Goal: Information Seeking & Learning: Compare options

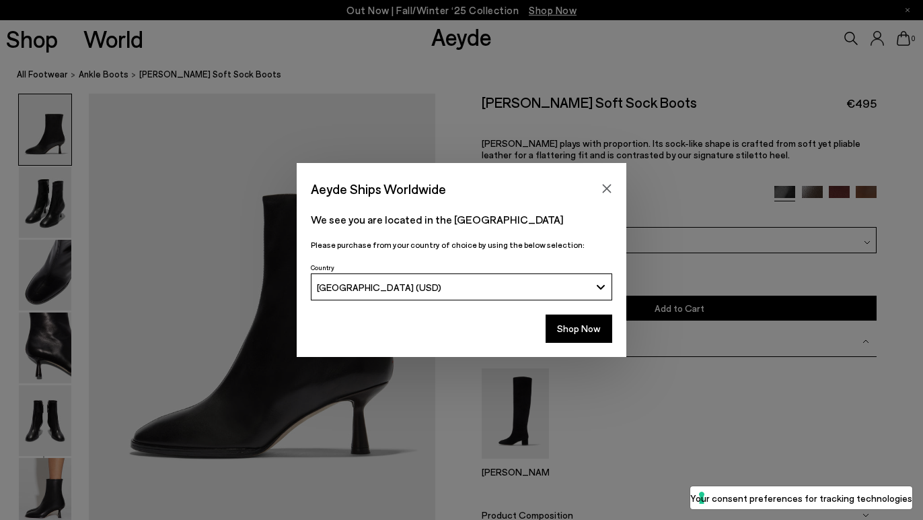
scroll to position [29, 0]
click at [605, 186] on icon "Close" at bounding box center [607, 188] width 11 height 11
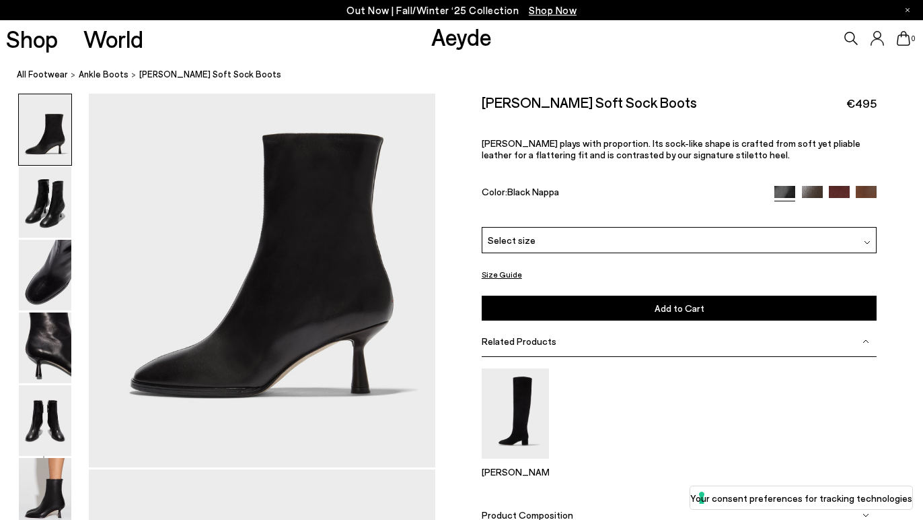
scroll to position [93, 0]
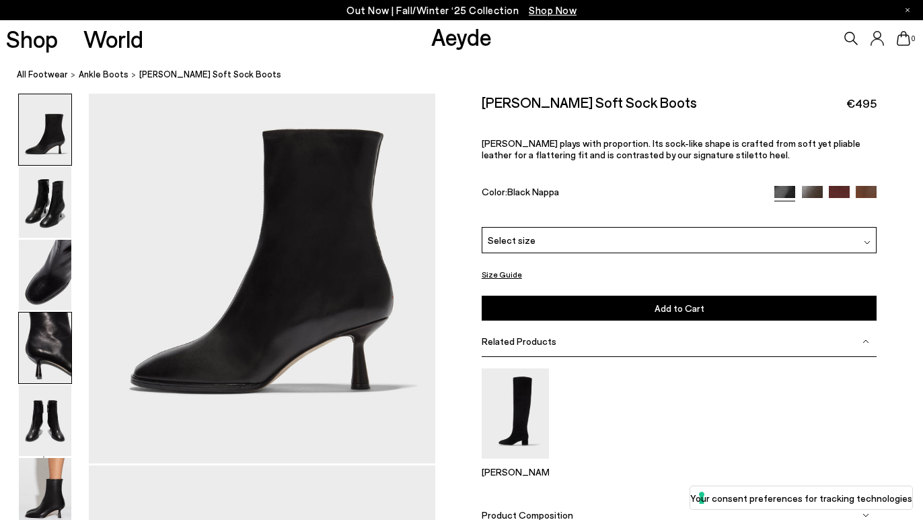
click at [50, 347] on img at bounding box center [45, 347] width 52 height 71
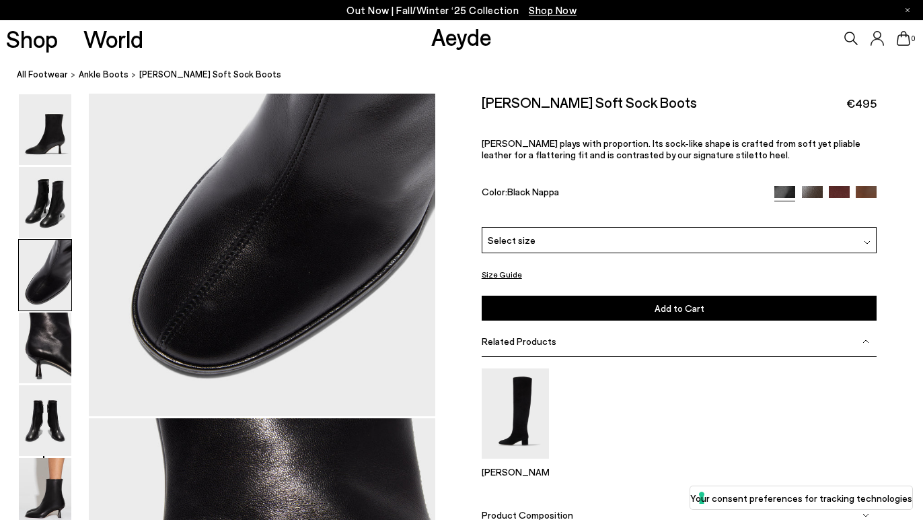
scroll to position [808, 0]
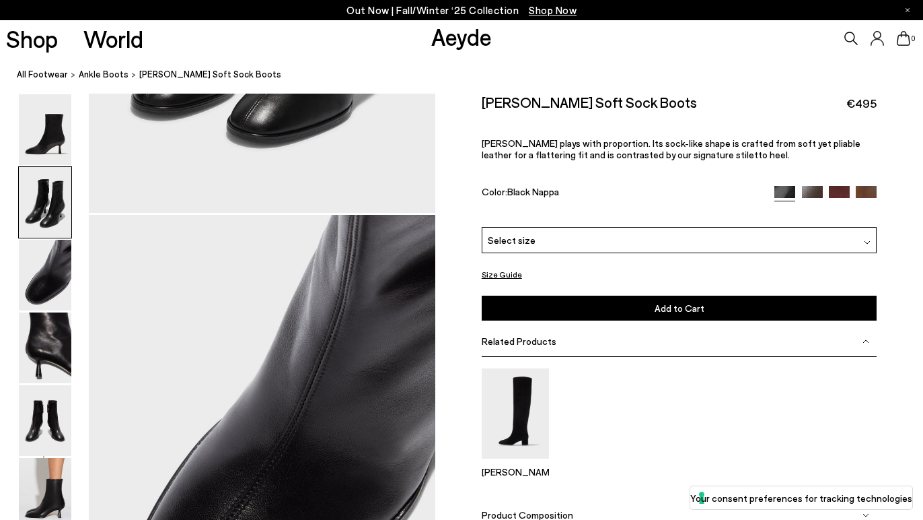
click at [453, 36] on link "Aeyde" at bounding box center [461, 36] width 61 height 28
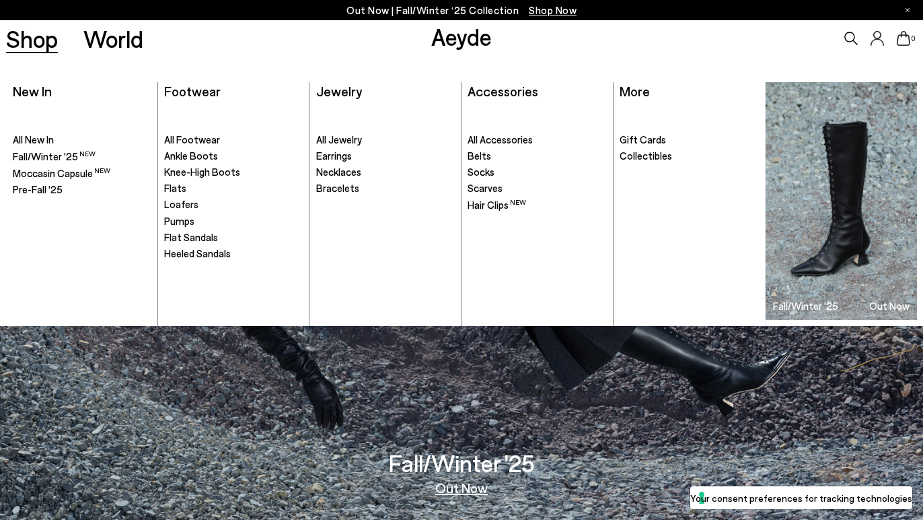
click at [55, 43] on link "Shop" at bounding box center [32, 39] width 52 height 24
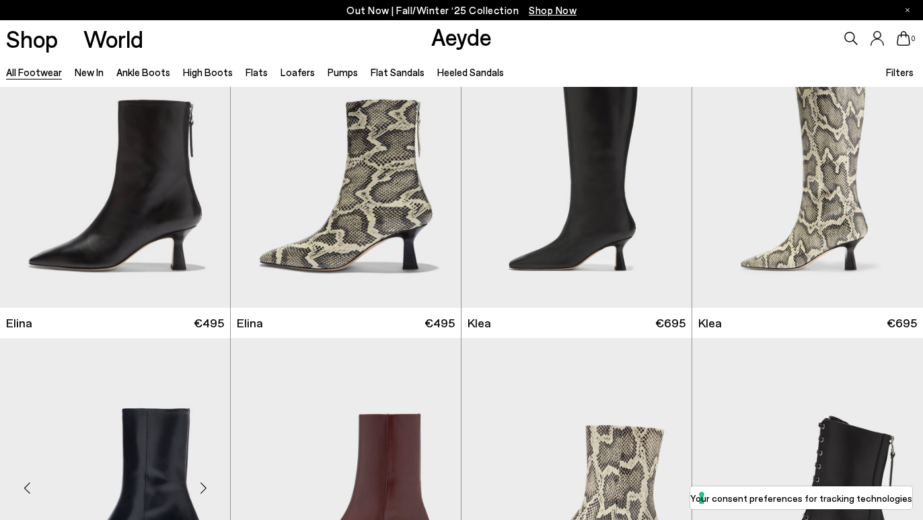
scroll to position [1342, 0]
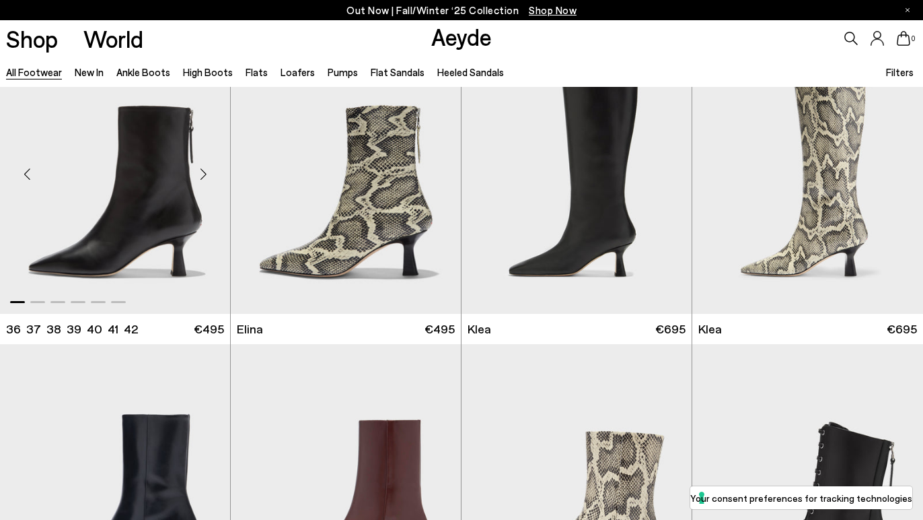
click at [153, 244] on img "1 / 6" at bounding box center [115, 168] width 230 height 289
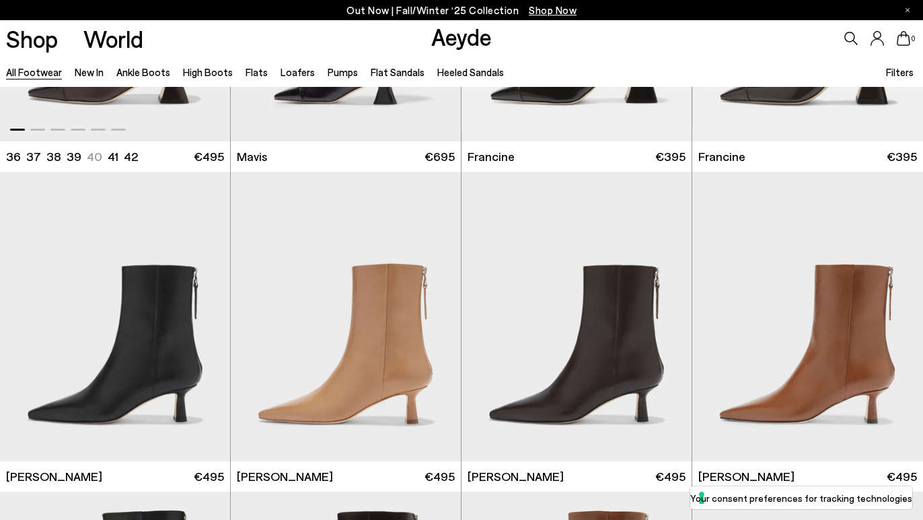
scroll to position [2198, 0]
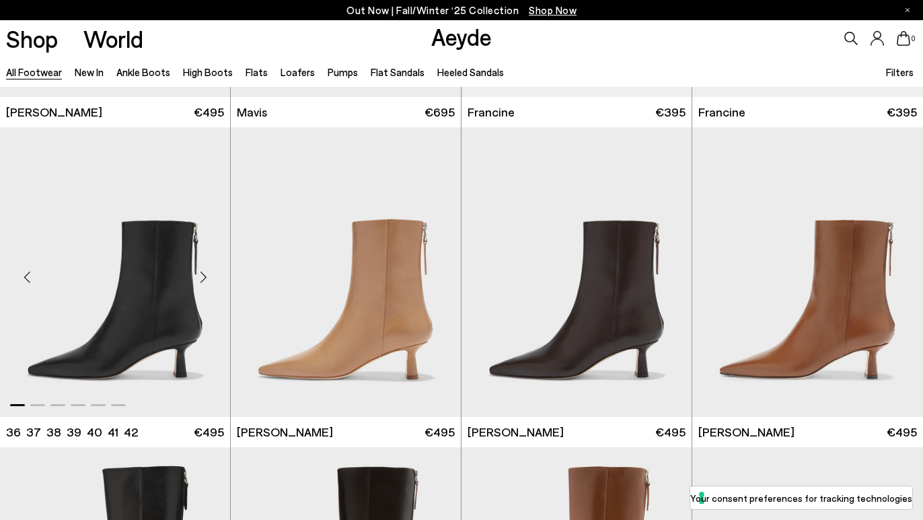
click at [149, 353] on img "1 / 6" at bounding box center [115, 271] width 230 height 289
click at [150, 343] on img "1 / 6" at bounding box center [115, 271] width 230 height 289
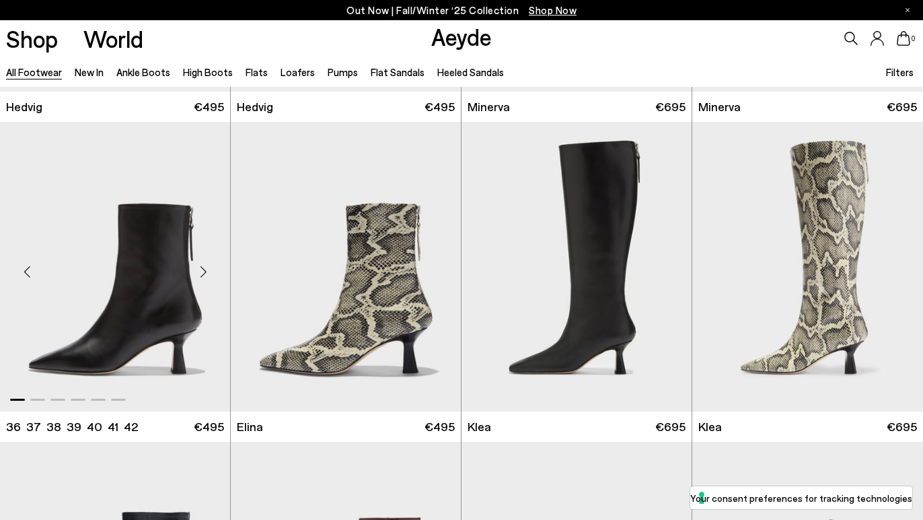
scroll to position [1240, 0]
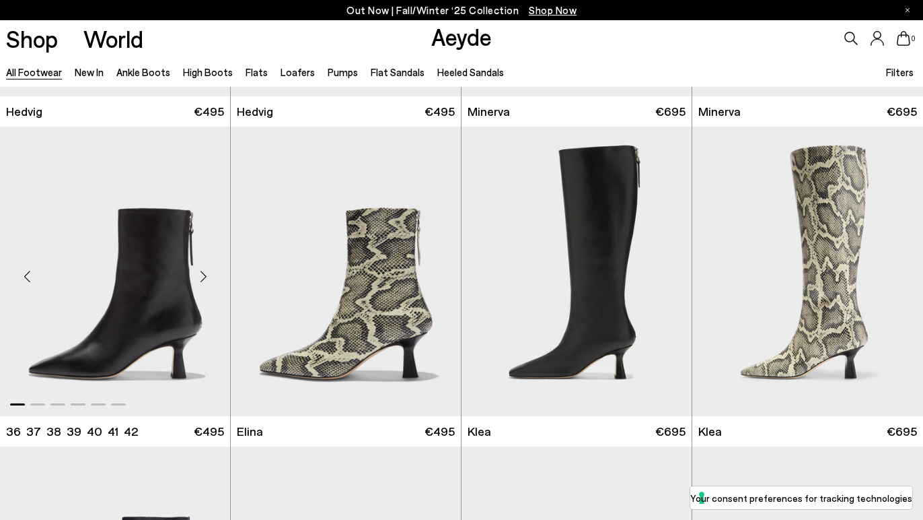
click at [168, 287] on img "1 / 6" at bounding box center [115, 271] width 230 height 289
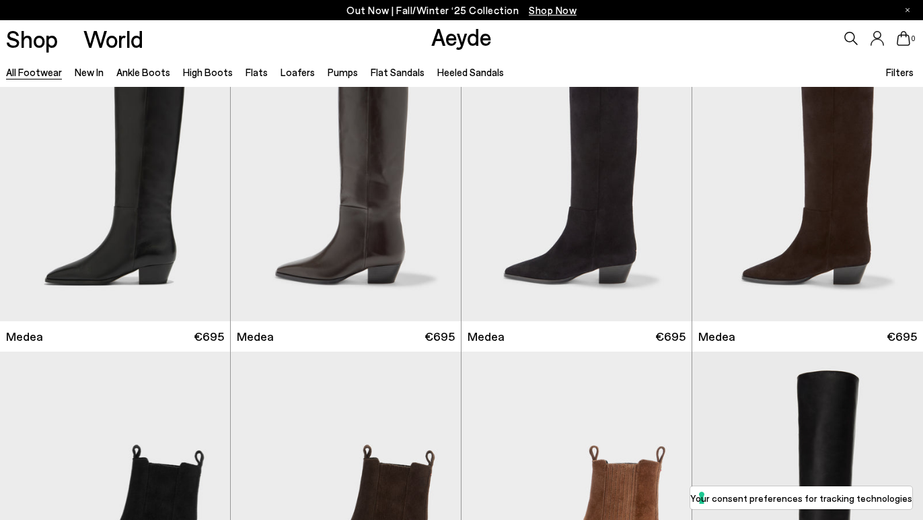
scroll to position [0, 0]
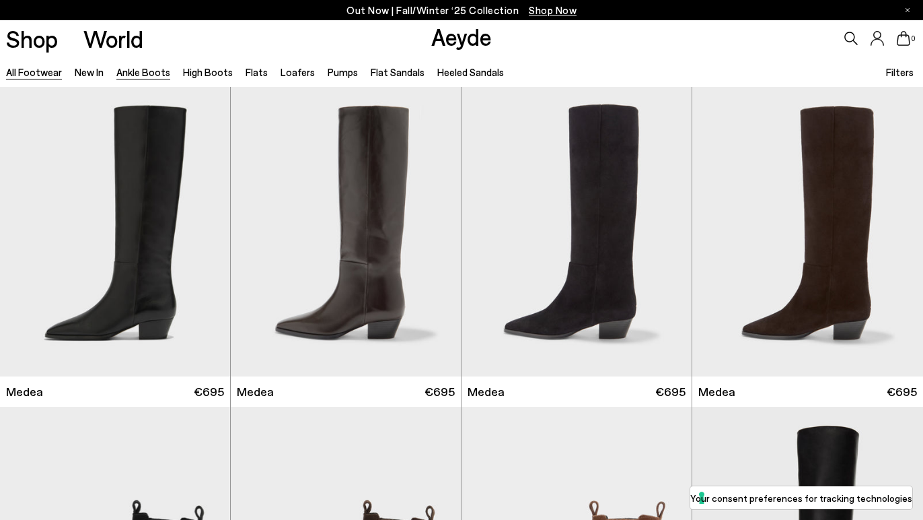
click at [145, 71] on link "Ankle Boots" at bounding box center [143, 72] width 54 height 12
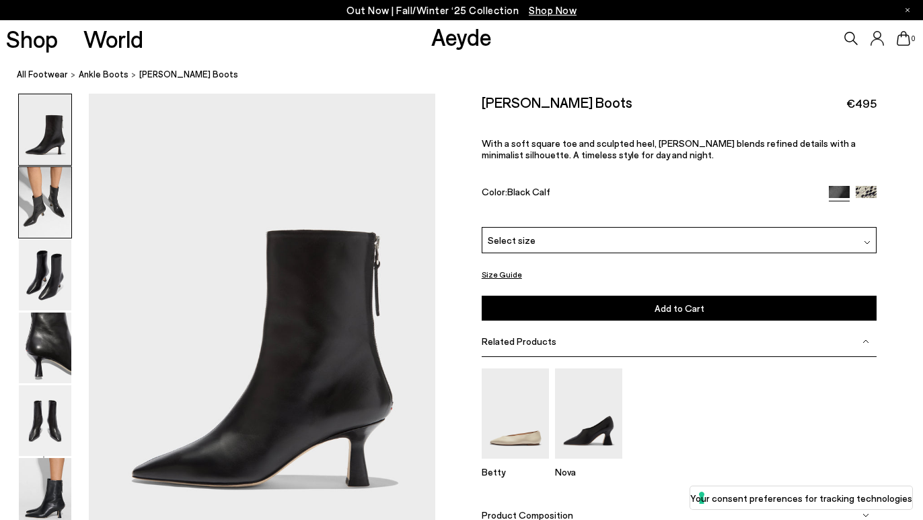
click at [63, 211] on img at bounding box center [45, 202] width 52 height 71
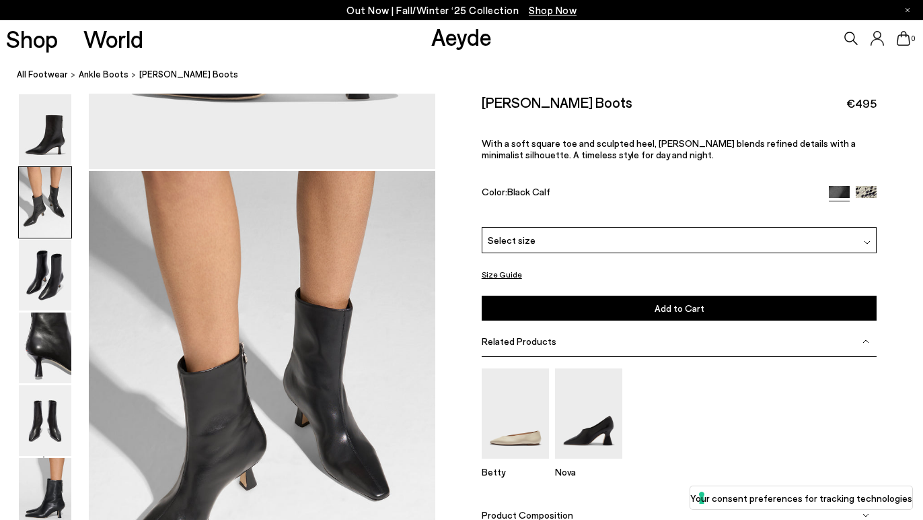
scroll to position [465, 0]
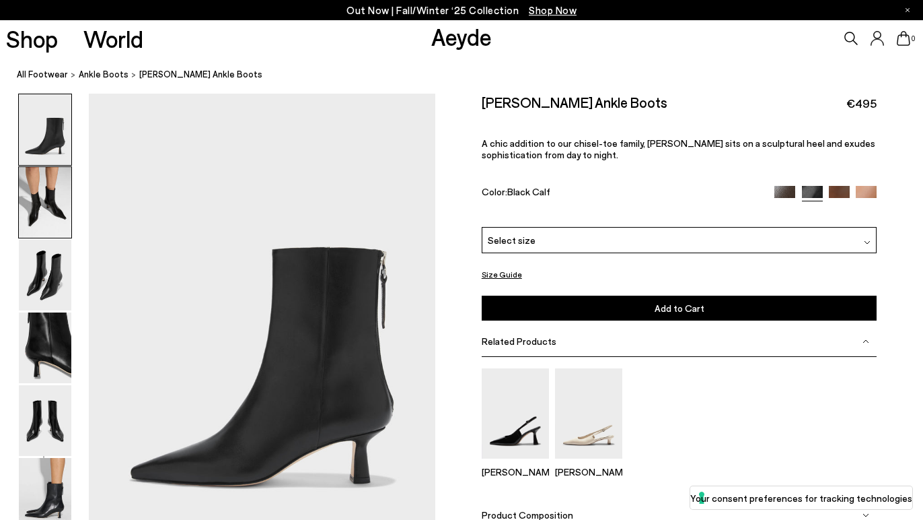
click at [57, 215] on img at bounding box center [45, 202] width 52 height 71
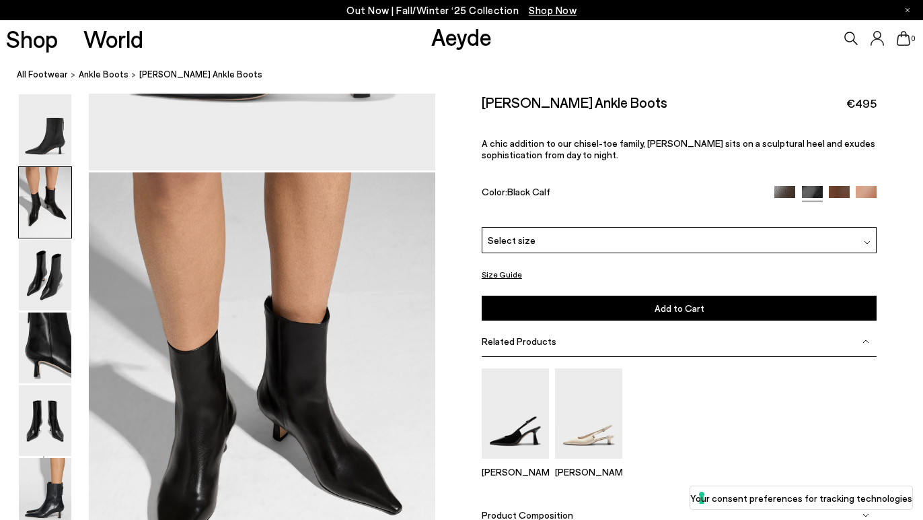
scroll to position [465, 0]
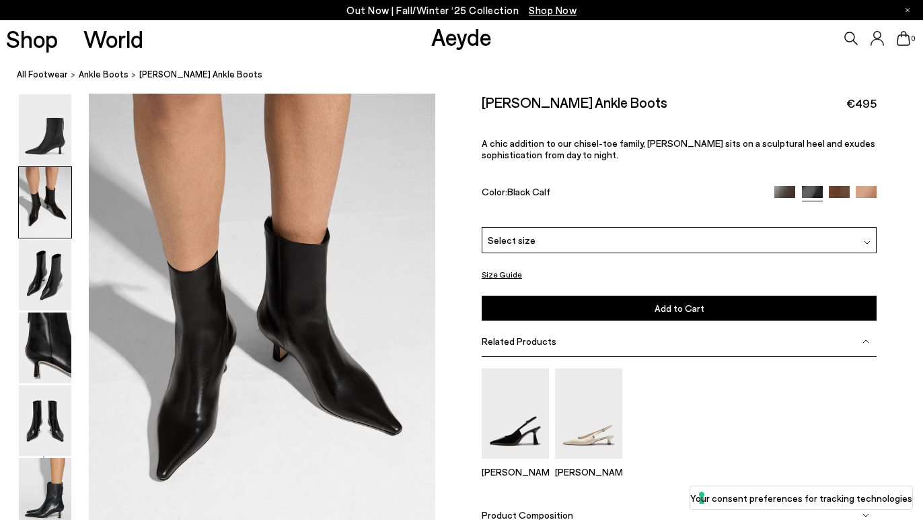
click at [788, 192] on img at bounding box center [785, 196] width 21 height 21
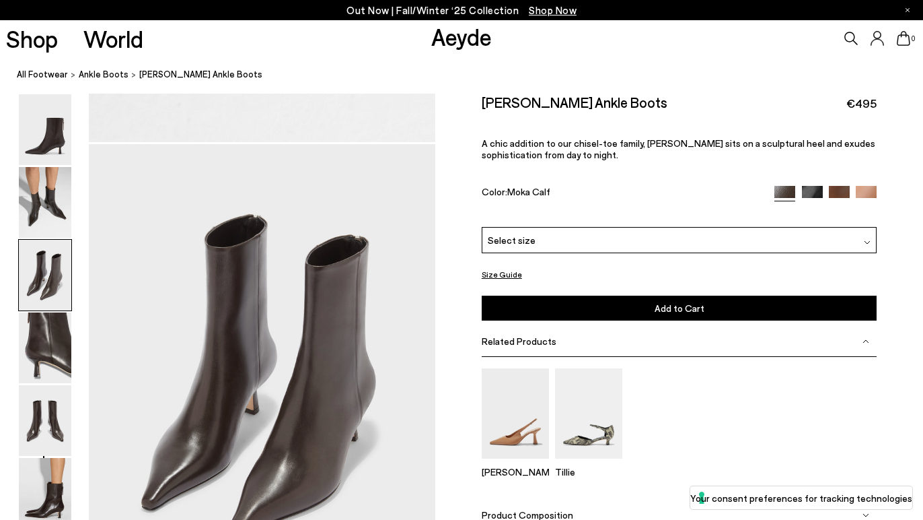
scroll to position [890, 0]
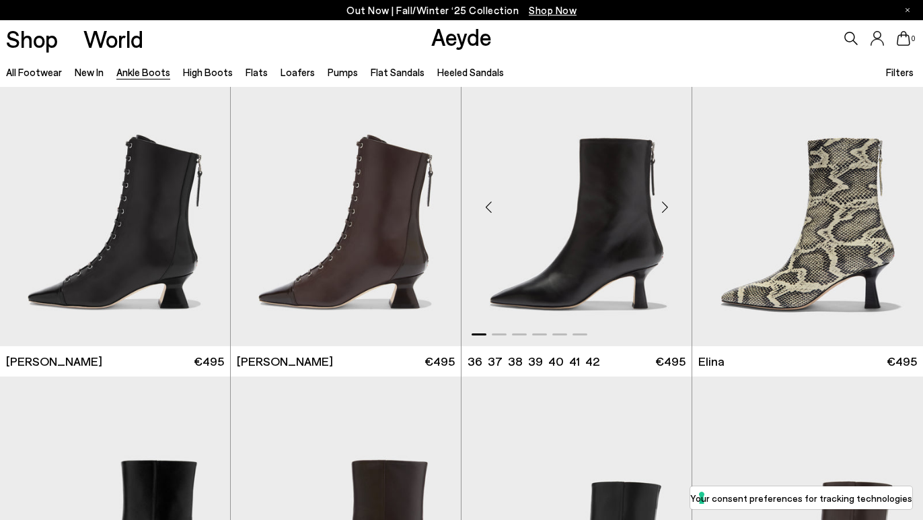
scroll to position [31, 0]
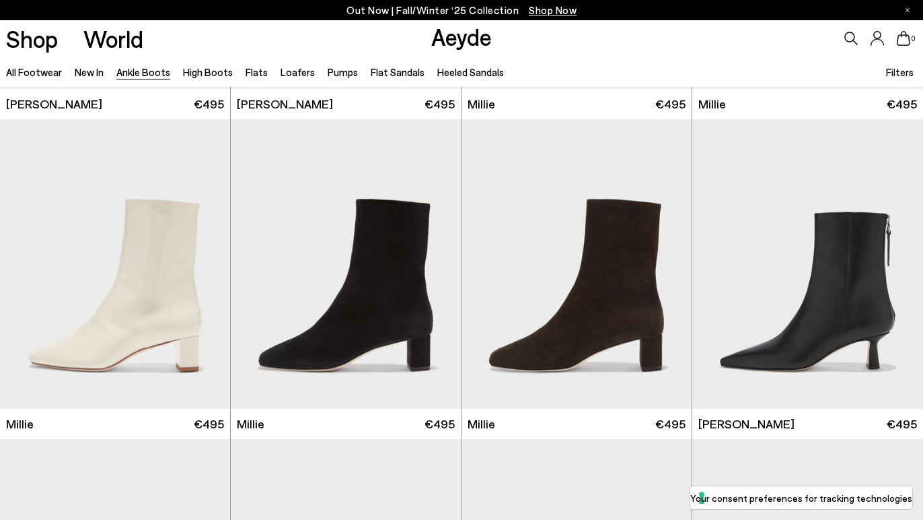
scroll to position [2526, 0]
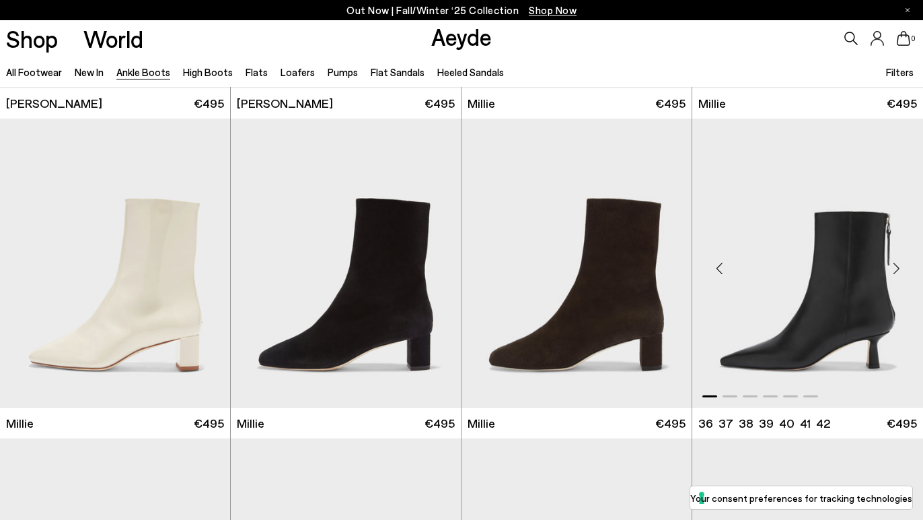
click at [761, 343] on img "1 / 6" at bounding box center [808, 262] width 231 height 289
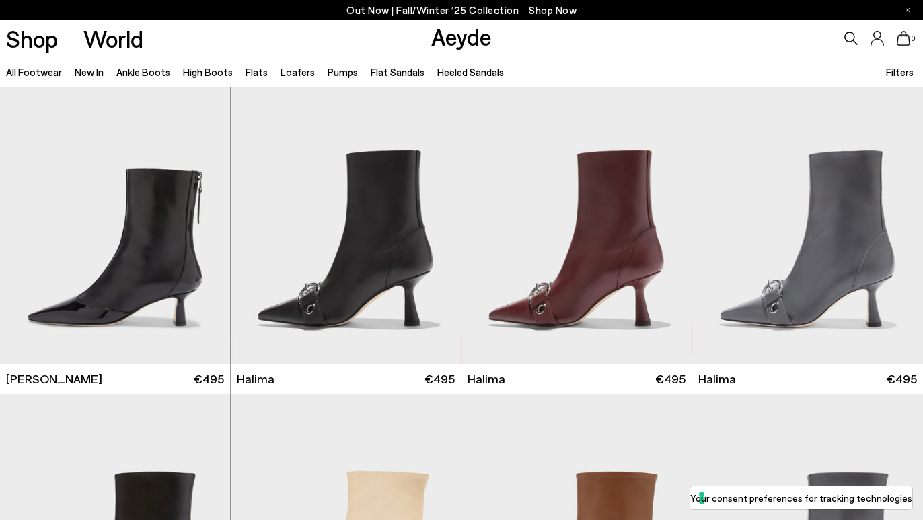
scroll to position [3212, 0]
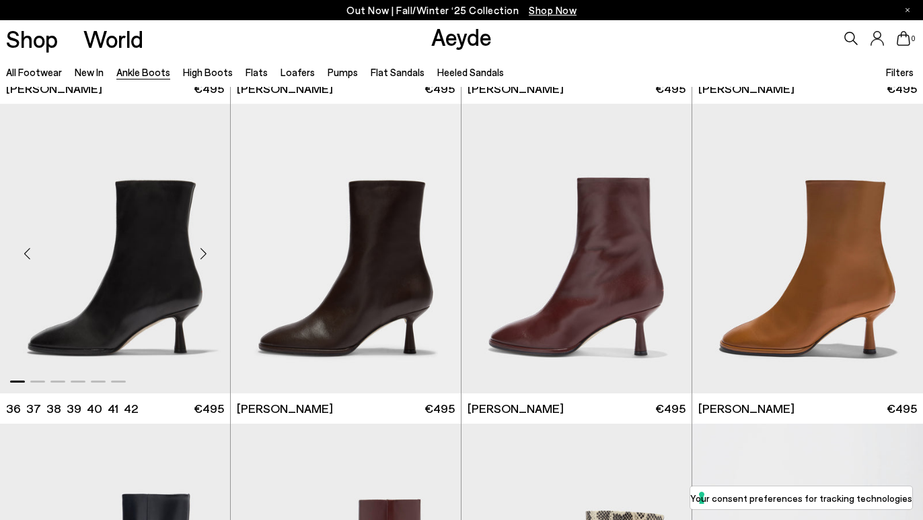
scroll to position [5620, 0]
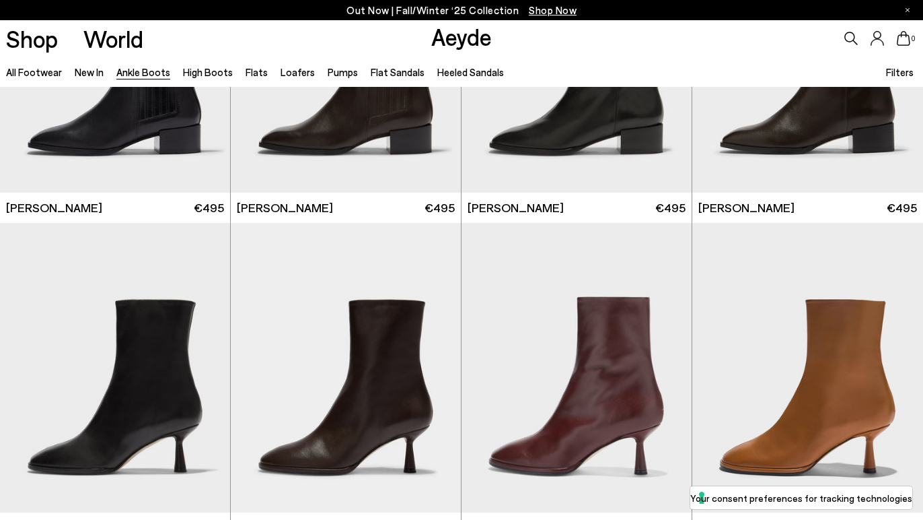
click at [852, 40] on icon at bounding box center [851, 38] width 13 height 13
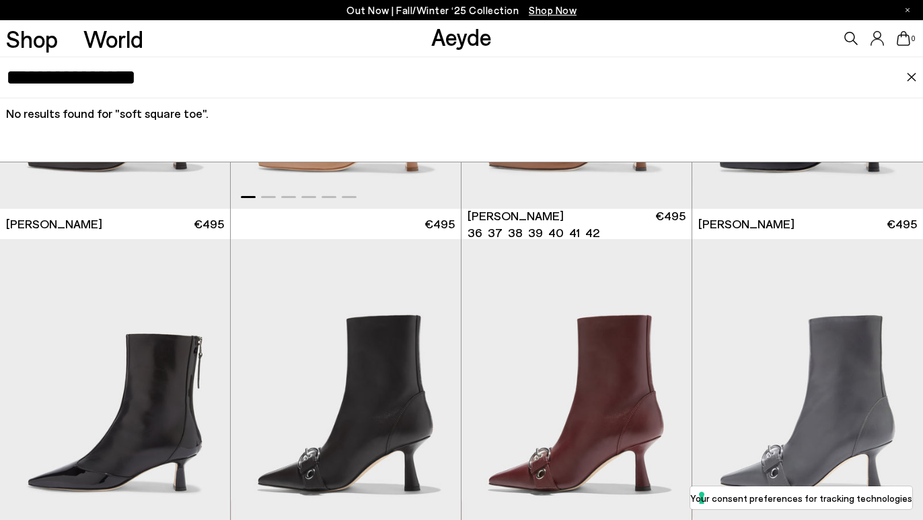
scroll to position [3044, 0]
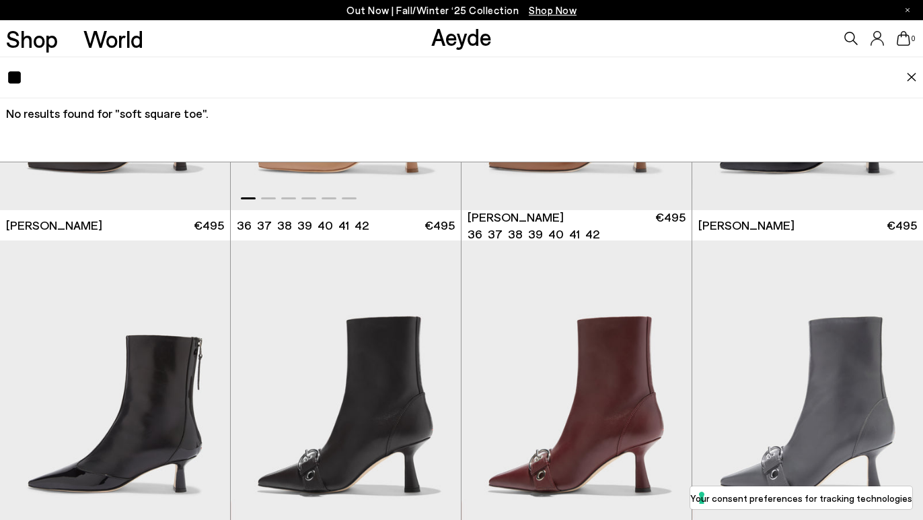
type input "*"
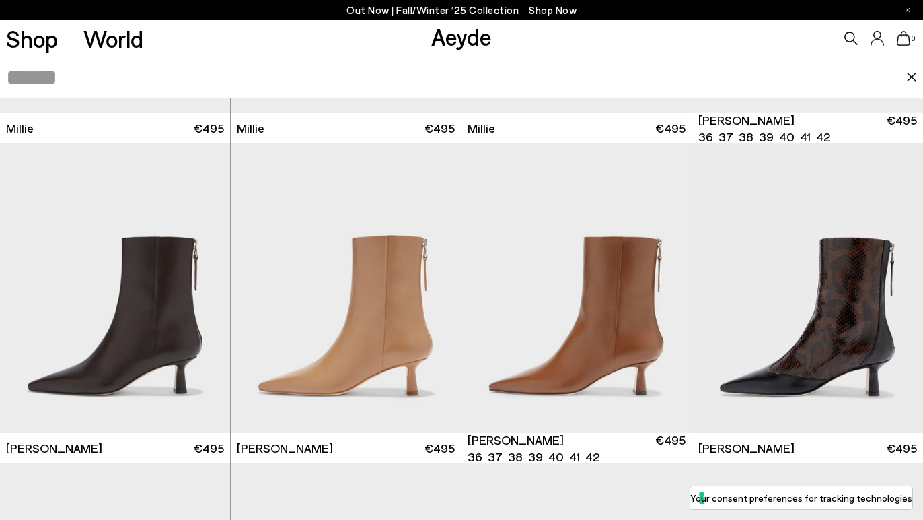
scroll to position [2822, 0]
click at [184, 320] on img "1 / 6" at bounding box center [115, 287] width 230 height 289
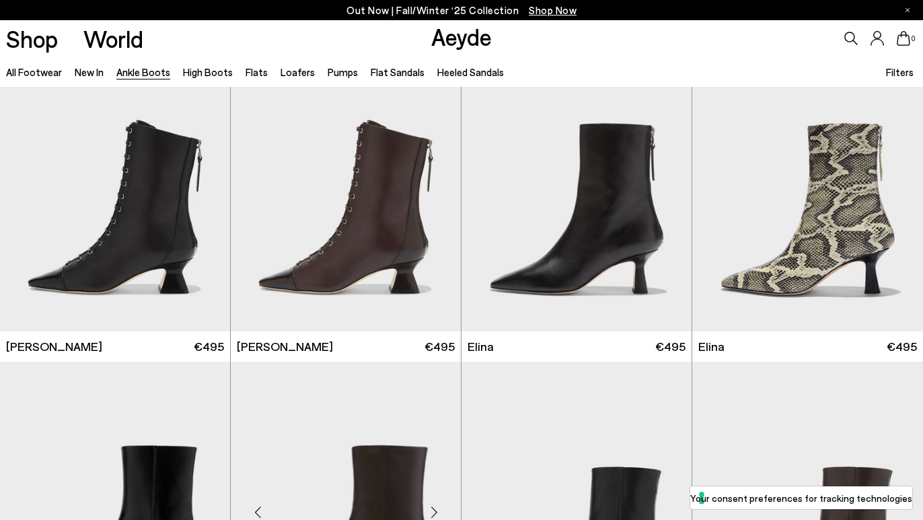
scroll to position [48, 0]
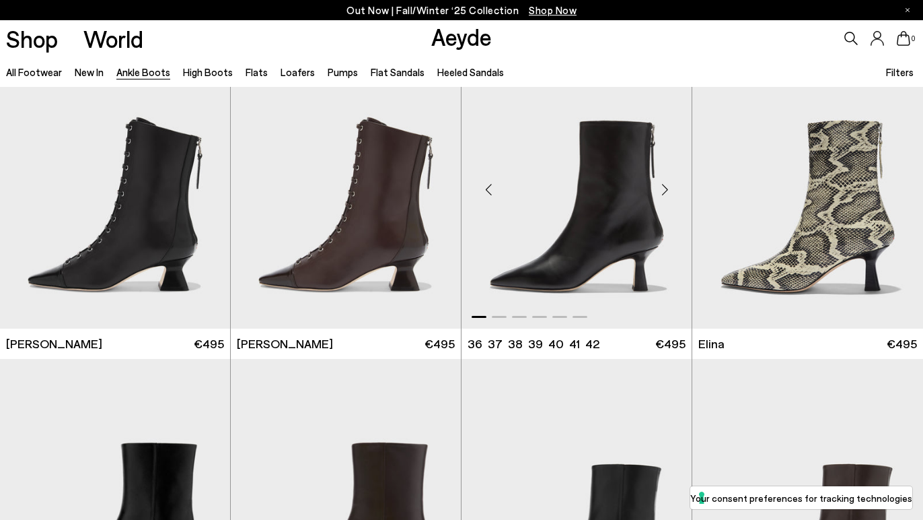
click at [575, 248] on img "1 / 6" at bounding box center [577, 183] width 230 height 289
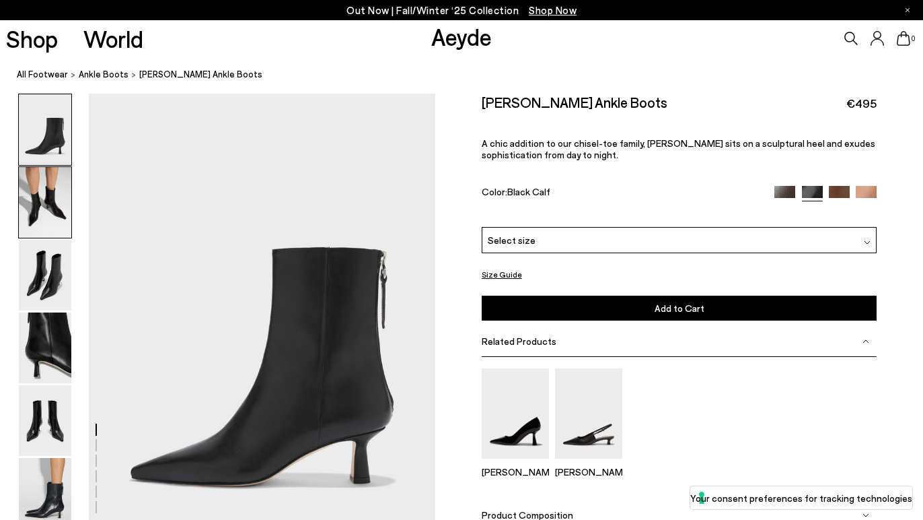
click at [62, 206] on img at bounding box center [45, 202] width 52 height 71
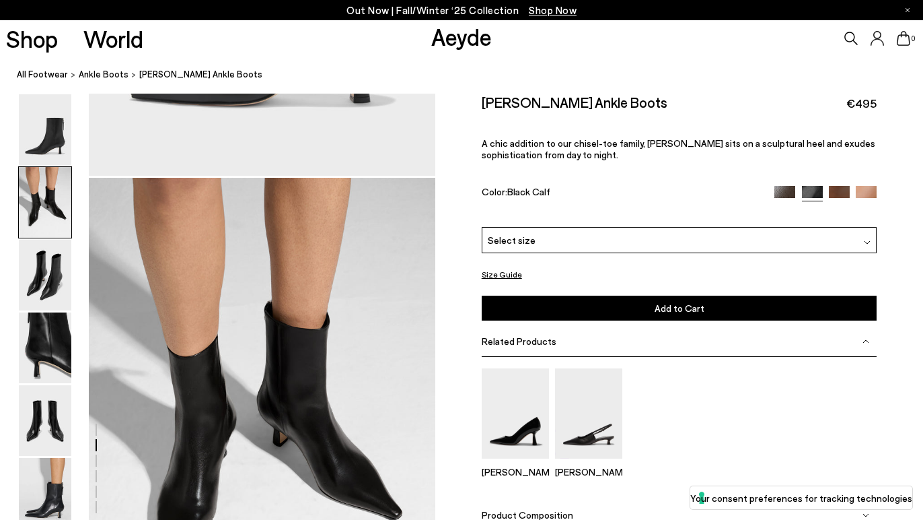
scroll to position [465, 0]
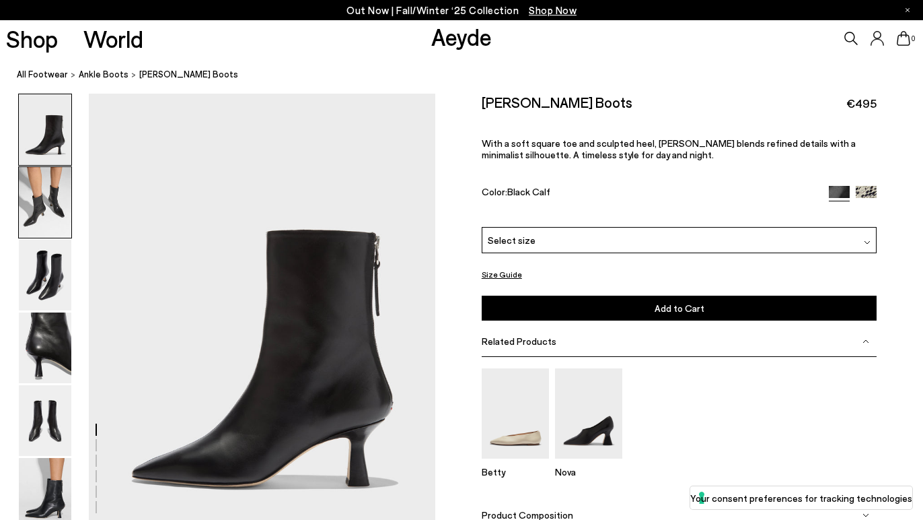
click at [52, 223] on img at bounding box center [45, 202] width 52 height 71
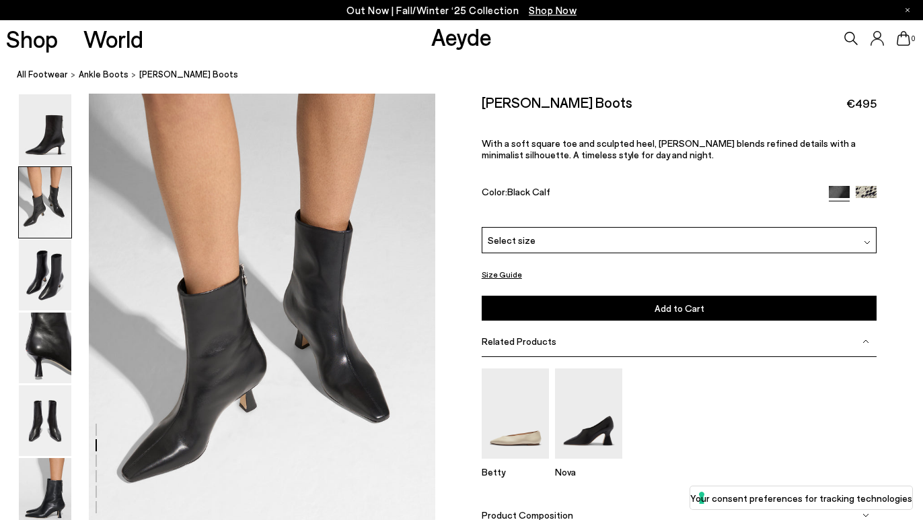
click at [875, 194] on img at bounding box center [866, 196] width 21 height 21
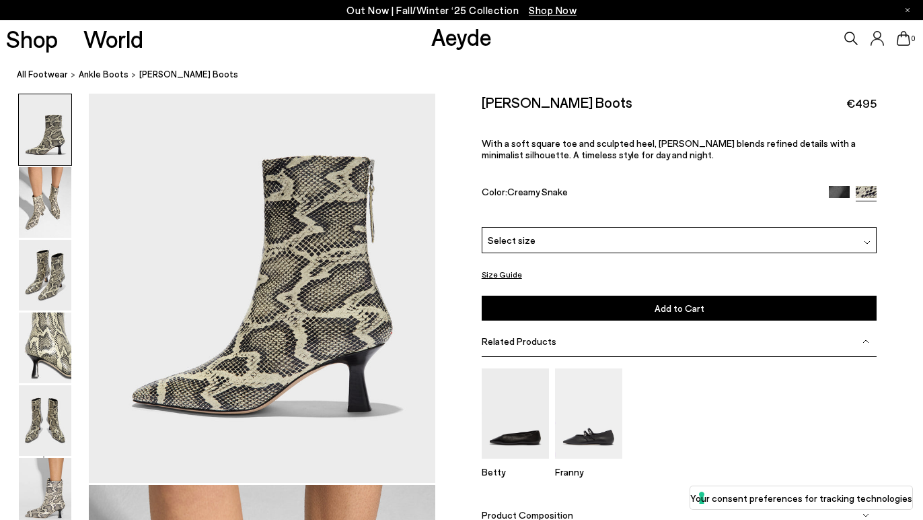
scroll to position [75, 0]
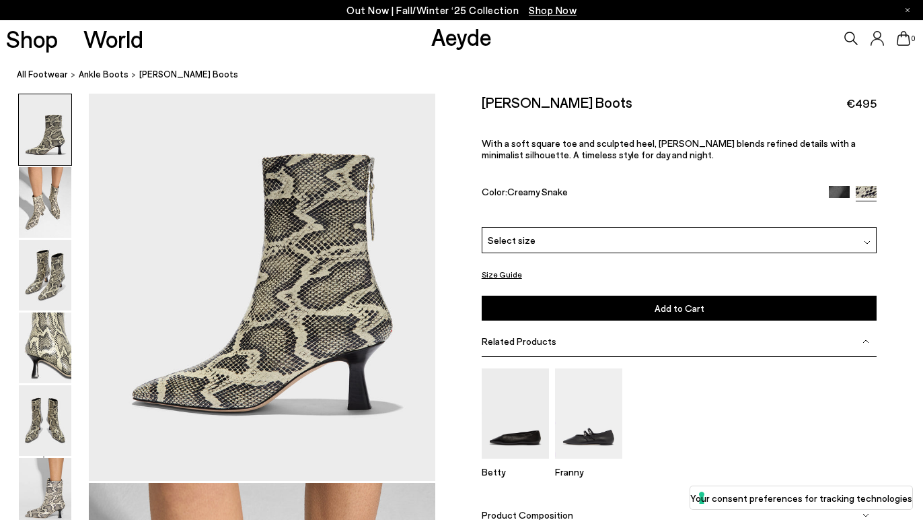
click at [48, 209] on img at bounding box center [45, 202] width 52 height 71
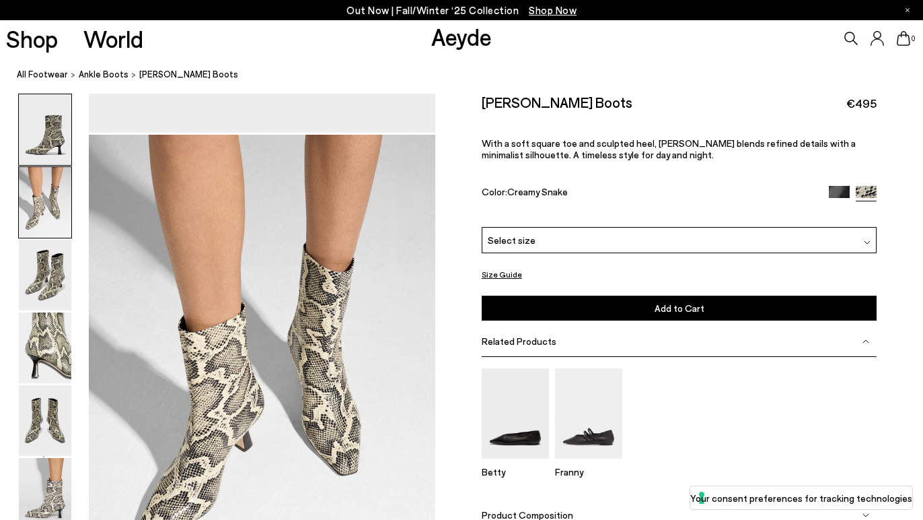
scroll to position [465, 0]
